Goal: Complete application form

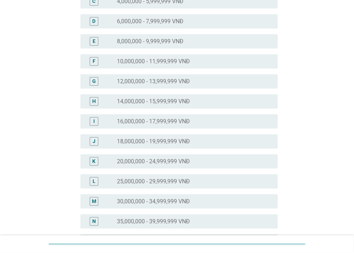
scroll to position [122, 0]
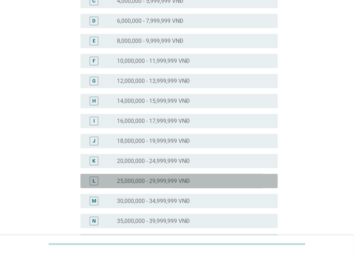
click at [185, 178] on label "25,000,000 - 29,999,999 VNĐ" at bounding box center [153, 181] width 73 height 7
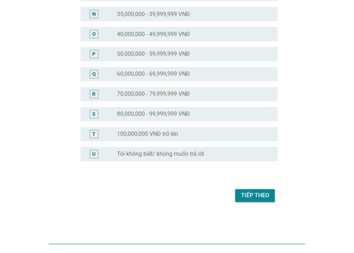
scroll to position [329, 0]
click at [243, 198] on div "Tiếp theo" at bounding box center [255, 196] width 28 height 9
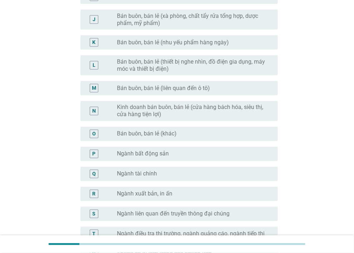
scroll to position [370, 0]
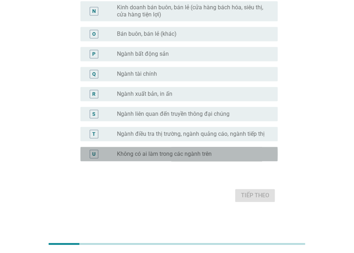
click at [181, 149] on div "U radio_button_unchecked Không có ai làm trong các ngành trên" at bounding box center [178, 154] width 197 height 14
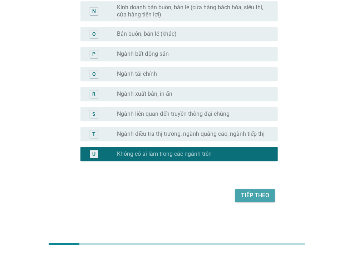
click at [251, 195] on div "Tiếp theo" at bounding box center [255, 195] width 28 height 9
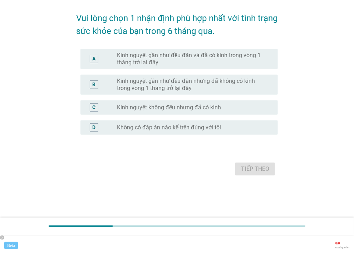
scroll to position [0, 0]
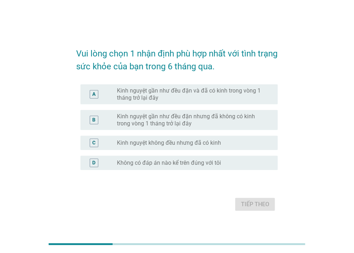
click at [203, 86] on div "A radio_button_unchecked Kinh nguyệt gần như đều đặn và đã có kinh trong vòng 1…" at bounding box center [178, 94] width 197 height 20
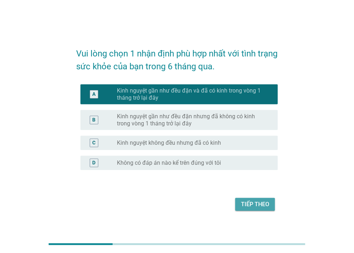
click at [264, 201] on div "Tiếp theo" at bounding box center [255, 204] width 28 height 9
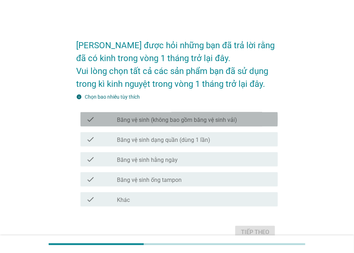
click at [209, 120] on label "Băng vệ sinh (không bao gồm băng vệ sinh vải)" at bounding box center [177, 119] width 120 height 7
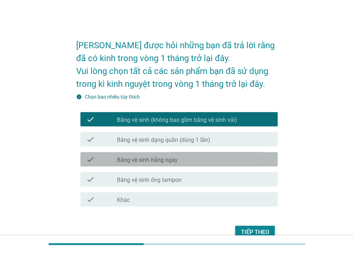
click at [202, 159] on div "check_box_outline_blank Băng vệ sinh hằng ngày" at bounding box center [194, 159] width 155 height 9
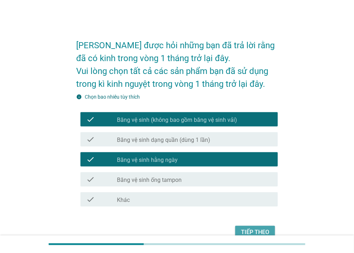
click at [249, 229] on div "Tiếp theo" at bounding box center [255, 232] width 28 height 9
